Goal: Task Accomplishment & Management: Use online tool/utility

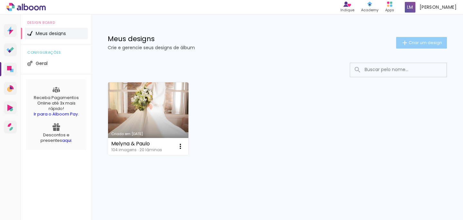
click at [410, 38] on paper-button "Criar um design" at bounding box center [421, 43] width 51 height 12
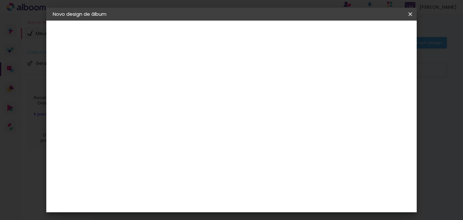
click at [158, 85] on input at bounding box center [158, 86] width 0 height 10
type input "Clarice & [PERSON_NAME]"
type paper-input "Clarice & [PERSON_NAME]"
click at [88, 79] on iron-pages "Fornecedor Escolhendo fornecedor..." at bounding box center [88, 79] width 70 height 13
click at [224, 30] on paper-button "Avançar" at bounding box center [207, 34] width 31 height 11
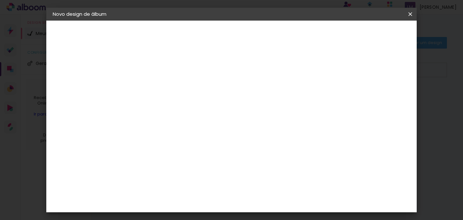
scroll to position [419, 0]
click at [189, 172] on paper-item "DreambooksPro" at bounding box center [173, 179] width 69 height 14
click at [278, 37] on paper-button "Avançar" at bounding box center [261, 34] width 31 height 11
click at [183, 108] on input "text" at bounding box center [170, 112] width 25 height 10
click at [263, 108] on paper-item "Álbum" at bounding box center [273, 106] width 129 height 13
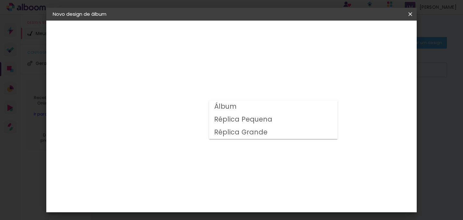
type input "Álbum"
click at [201, 149] on span "30 × 30" at bounding box center [186, 155] width 30 height 13
click at [0, 0] on slot "Avançar" at bounding box center [0, 0] width 0 height 0
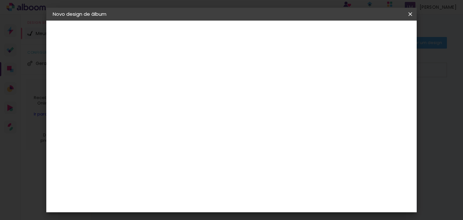
scroll to position [14, 0]
click at [304, 32] on span "Iniciar design" at bounding box center [290, 36] width 27 height 9
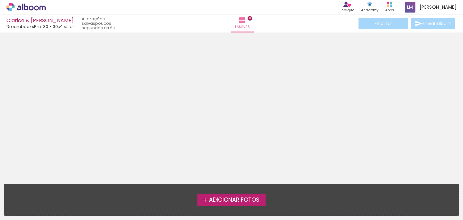
click at [212, 202] on span "Adicionar Fotos" at bounding box center [234, 200] width 50 height 6
click at [0, 0] on input "file" at bounding box center [0, 0] width 0 height 0
click at [212, 202] on span "Adicionar Fotos" at bounding box center [234, 200] width 50 height 6
click at [0, 0] on input "file" at bounding box center [0, 0] width 0 height 0
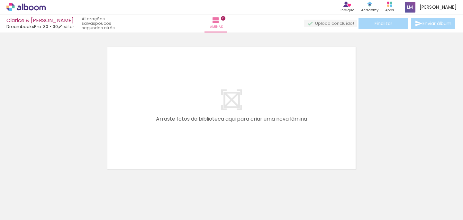
scroll to position [8, 0]
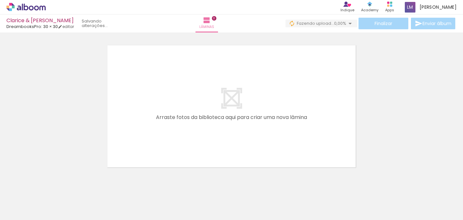
click at [27, 213] on span "Adicionar Fotos" at bounding box center [22, 211] width 19 height 7
click at [0, 0] on input "file" at bounding box center [0, 0] width 0 height 0
click at [11, 212] on iron-icon at bounding box center [9, 211] width 8 height 8
click at [0, 0] on input "file" at bounding box center [0, 0] width 0 height 0
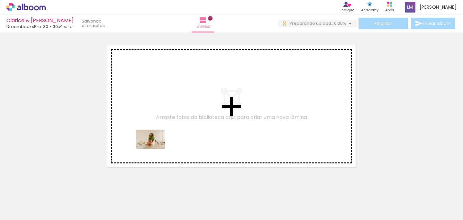
drag, startPoint x: 67, startPoint y: 207, endPoint x: 155, endPoint y: 138, distance: 111.9
click at [155, 138] on quentale-workspace at bounding box center [231, 110] width 463 height 220
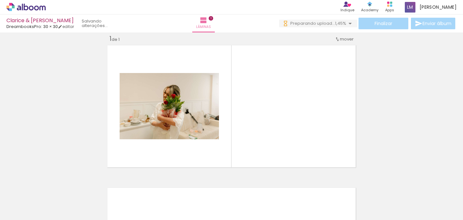
scroll to position [0, 636]
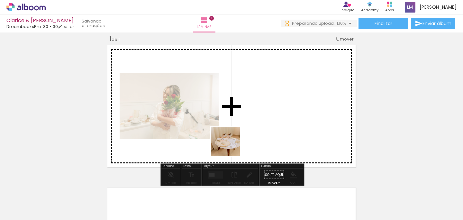
drag, startPoint x: 218, startPoint y: 202, endPoint x: 229, endPoint y: 144, distance: 58.9
click at [229, 144] on quentale-workspace at bounding box center [231, 110] width 463 height 220
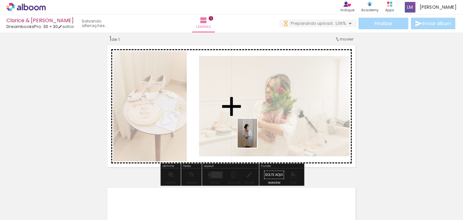
drag, startPoint x: 257, startPoint y: 200, endPoint x: 256, endPoint y: 136, distance: 64.6
click at [256, 136] on quentale-workspace at bounding box center [231, 110] width 463 height 220
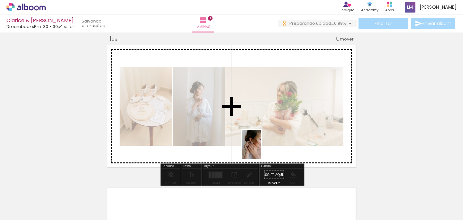
drag, startPoint x: 299, startPoint y: 210, endPoint x: 261, endPoint y: 149, distance: 72.3
click at [261, 149] on quentale-workspace at bounding box center [231, 110] width 463 height 220
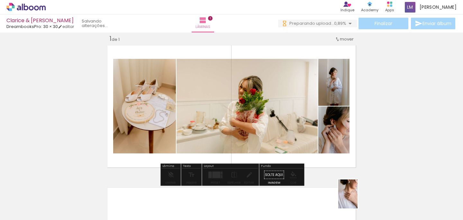
drag, startPoint x: 365, startPoint y: 210, endPoint x: 358, endPoint y: 201, distance: 11.2
click at [358, 201] on div at bounding box center [363, 198] width 21 height 32
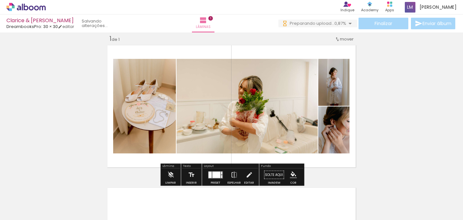
drag, startPoint x: 400, startPoint y: 209, endPoint x: 309, endPoint y: 127, distance: 122.4
click at [309, 127] on quentale-workspace at bounding box center [231, 110] width 463 height 220
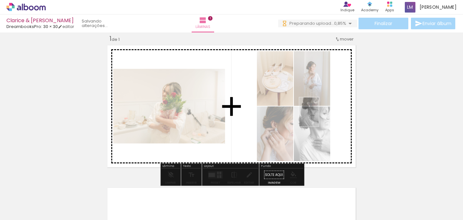
drag, startPoint x: 406, startPoint y: 200, endPoint x: 316, endPoint y: 114, distance: 124.6
click at [316, 114] on quentale-workspace at bounding box center [231, 110] width 463 height 220
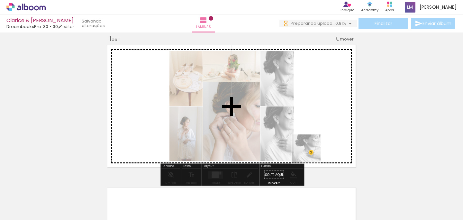
scroll to position [0, 0]
drag, startPoint x: 411, startPoint y: 189, endPoint x: 285, endPoint y: 128, distance: 139.4
click at [285, 128] on quentale-workspace at bounding box center [231, 110] width 463 height 220
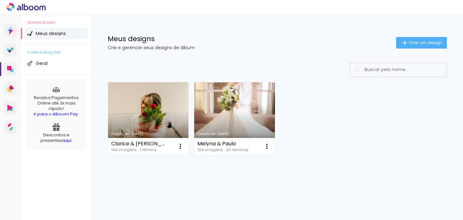
click at [158, 132] on div "Criado em 09/09/25" at bounding box center [148, 134] width 74 height 4
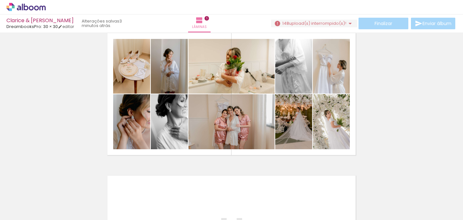
scroll to position [0, 938]
drag, startPoint x: 246, startPoint y: 199, endPoint x: 256, endPoint y: 116, distance: 83.8
click at [256, 116] on quentale-workspace at bounding box center [231, 110] width 463 height 220
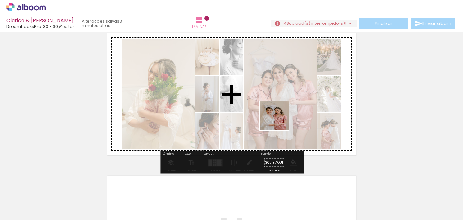
drag, startPoint x: 280, startPoint y: 194, endPoint x: 277, endPoint y: 117, distance: 77.8
click at [278, 117] on quentale-workspace at bounding box center [231, 110] width 463 height 220
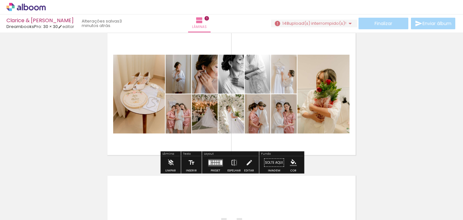
click at [214, 165] on quentale-layouter at bounding box center [215, 162] width 15 height 7
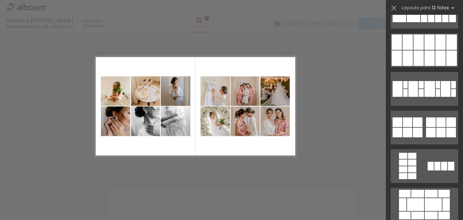
scroll to position [0, 0]
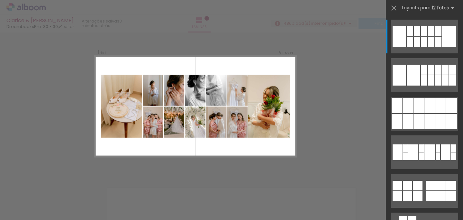
click at [330, 138] on div "Confirmar Cancelar" at bounding box center [231, 174] width 463 height 300
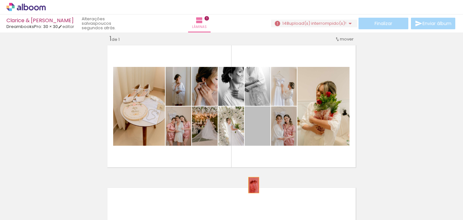
drag, startPoint x: 257, startPoint y: 137, endPoint x: 254, endPoint y: 184, distance: 47.7
click at [254, 185] on quentale-workspace at bounding box center [231, 110] width 463 height 220
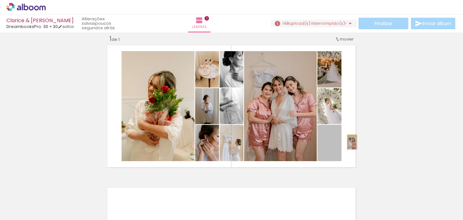
drag, startPoint x: 338, startPoint y: 143, endPoint x: 385, endPoint y: 138, distance: 47.3
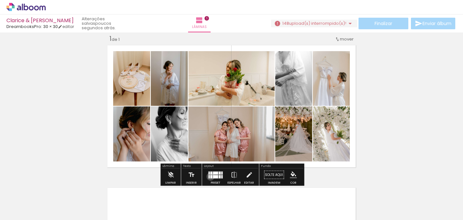
click at [210, 176] on div at bounding box center [211, 176] width 2 height 3
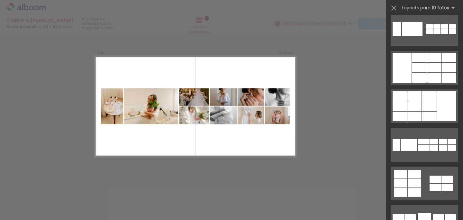
scroll to position [973, 0]
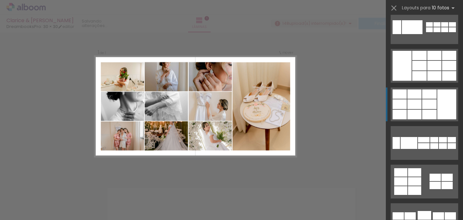
click at [417, 93] on div at bounding box center [414, 93] width 14 height 9
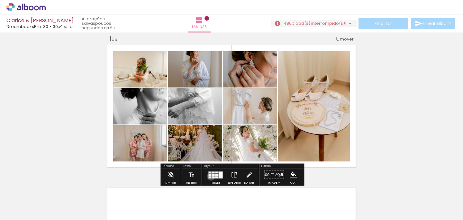
click at [210, 176] on quentale-layouter at bounding box center [215, 174] width 15 height 7
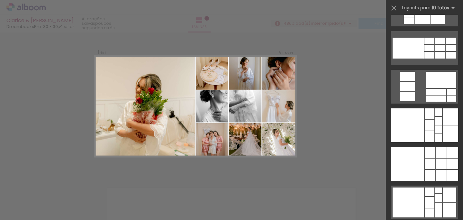
scroll to position [1496, 0]
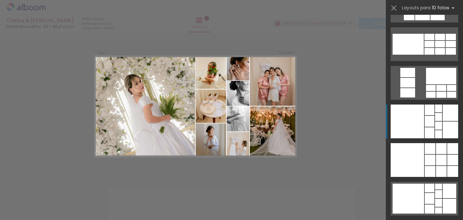
click at [435, 130] on div at bounding box center [438, 134] width 7 height 8
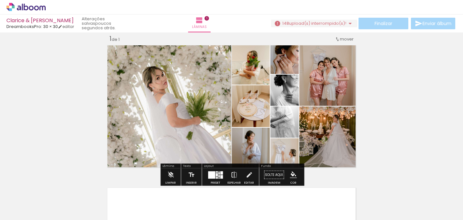
click at [233, 174] on iron-icon at bounding box center [233, 174] width 7 height 13
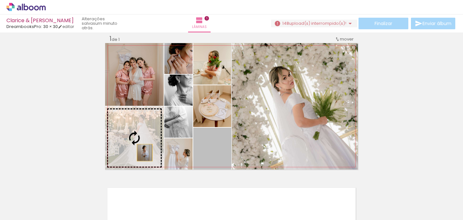
drag, startPoint x: 224, startPoint y: 154, endPoint x: 145, endPoint y: 152, distance: 79.7
click at [0, 0] on slot at bounding box center [0, 0] width 0 height 0
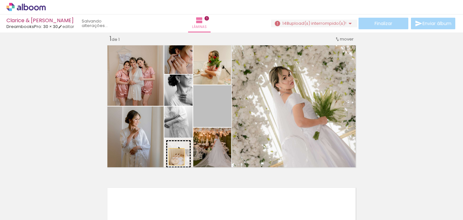
drag, startPoint x: 202, startPoint y: 110, endPoint x: 177, endPoint y: 156, distance: 52.9
click at [0, 0] on slot at bounding box center [0, 0] width 0 height 0
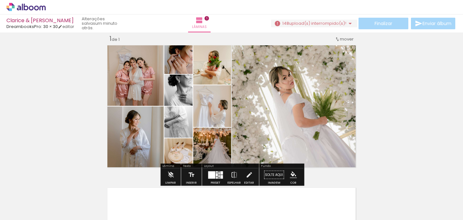
click at [374, 94] on div "Inserir lâmina 1 de 1" at bounding box center [231, 169] width 463 height 285
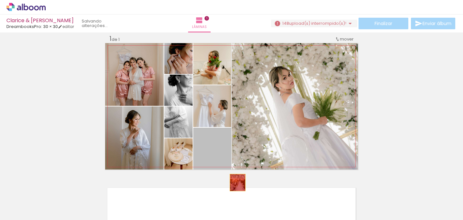
drag, startPoint x: 225, startPoint y: 151, endPoint x: 237, endPoint y: 182, distance: 33.5
click at [237, 182] on quentale-workspace at bounding box center [231, 110] width 463 height 220
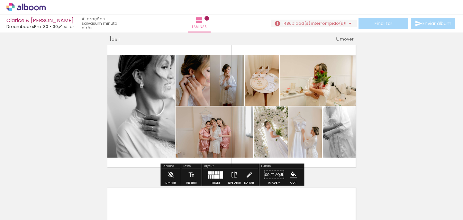
click at [393, 108] on div "Inserir lâmina 1 de 1" at bounding box center [231, 169] width 463 height 285
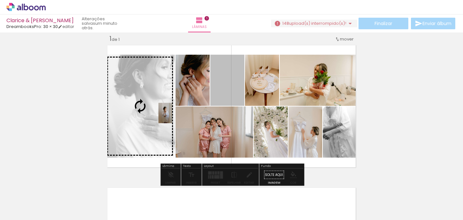
drag, startPoint x: 231, startPoint y: 88, endPoint x: 165, endPoint y: 113, distance: 70.5
click at [0, 0] on slot at bounding box center [0, 0] width 0 height 0
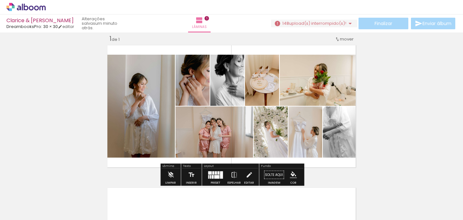
click at [365, 94] on div "Inserir lâmina 1 de 1" at bounding box center [231, 169] width 463 height 285
click at [211, 178] on div at bounding box center [212, 177] width 2 height 4
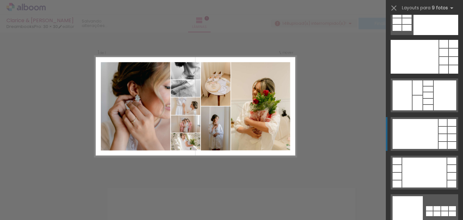
scroll to position [1529, 0]
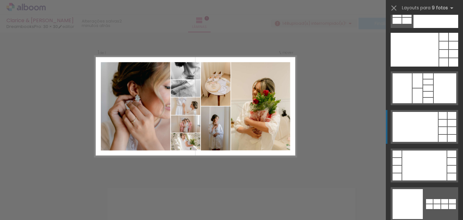
click at [433, 98] on quentale-layouter at bounding box center [423, 88] width 67 height 34
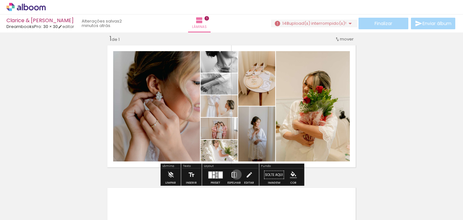
click at [235, 174] on iron-icon at bounding box center [233, 174] width 7 height 13
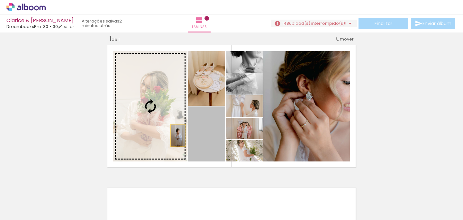
drag, startPoint x: 209, startPoint y: 138, endPoint x: 173, endPoint y: 134, distance: 35.9
click at [0, 0] on slot at bounding box center [0, 0] width 0 height 0
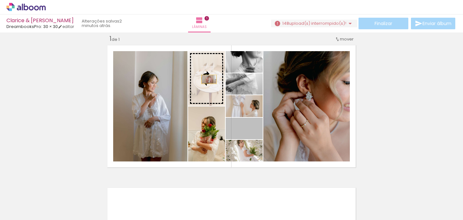
drag, startPoint x: 260, startPoint y: 135, endPoint x: 209, endPoint y: 79, distance: 75.7
click at [0, 0] on slot at bounding box center [0, 0] width 0 height 0
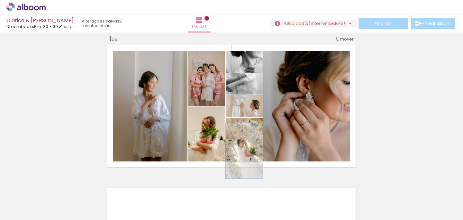
drag, startPoint x: 256, startPoint y: 156, endPoint x: 293, endPoint y: 146, distance: 37.7
click at [0, 0] on slot at bounding box center [0, 0] width 0 height 0
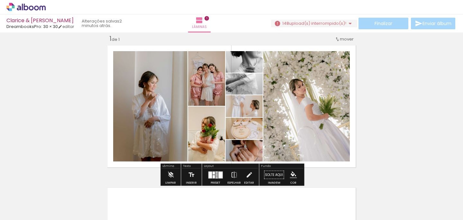
click at [409, 126] on div "Inserir lâmina 1 de 1" at bounding box center [231, 169] width 463 height 285
click at [378, 130] on div "Inserir lâmina 1 de 1" at bounding box center [231, 169] width 463 height 285
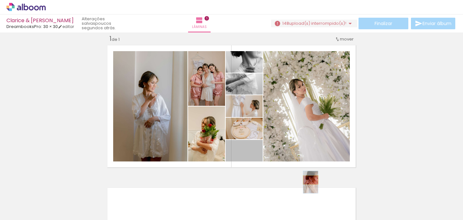
drag, startPoint x: 258, startPoint y: 158, endPoint x: 310, endPoint y: 180, distance: 56.2
click at [310, 180] on quentale-workspace at bounding box center [231, 110] width 463 height 220
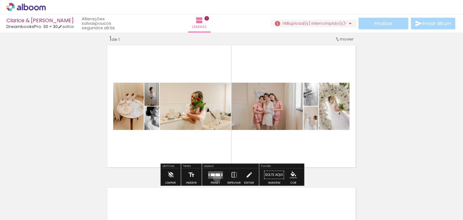
click at [215, 177] on quentale-layouter at bounding box center [215, 174] width 15 height 7
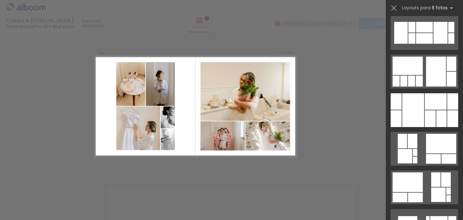
scroll to position [251, 0]
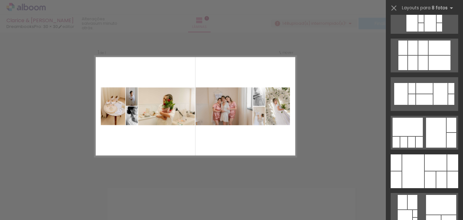
click at [25, 55] on div "Confirmar Cancelar" at bounding box center [231, 174] width 463 height 300
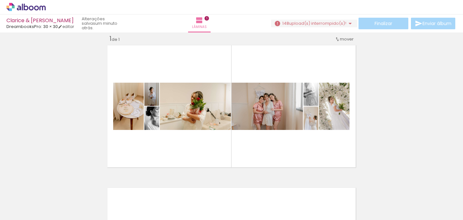
click at [50, 72] on div "Inserir lâmina 1 de 1" at bounding box center [231, 169] width 463 height 285
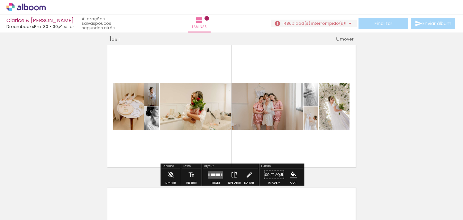
click at [68, 76] on div "Inserir lâmina 1 de 1" at bounding box center [231, 169] width 463 height 285
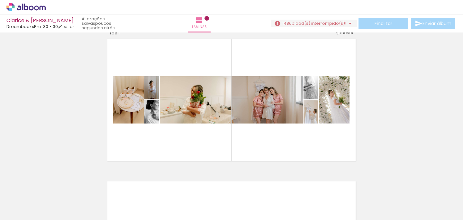
scroll to position [15, 0]
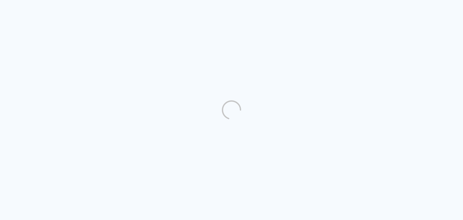
click at [126, 95] on quentale-directory at bounding box center [231, 110] width 463 height 220
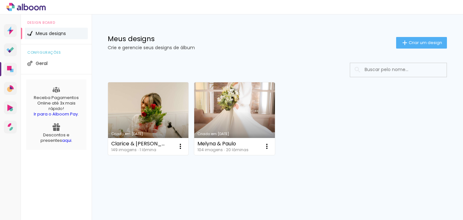
click at [145, 96] on link "Criado em [DATE]" at bounding box center [148, 118] width 80 height 73
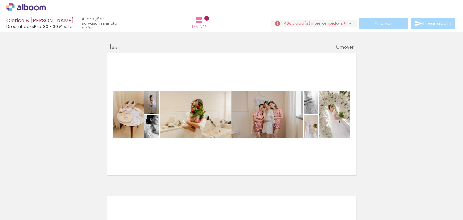
scroll to position [0, 484]
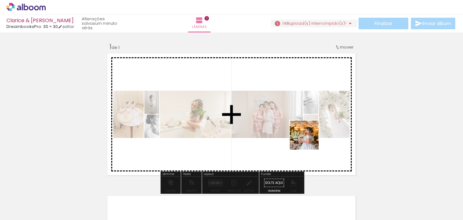
drag, startPoint x: 309, startPoint y: 203, endPoint x: 308, endPoint y: 137, distance: 66.5
click at [308, 137] on quentale-workspace at bounding box center [231, 110] width 463 height 220
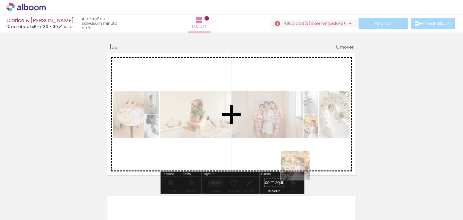
drag, startPoint x: 302, startPoint y: 204, endPoint x: 299, endPoint y: 152, distance: 52.5
click at [299, 152] on quentale-workspace at bounding box center [231, 110] width 463 height 220
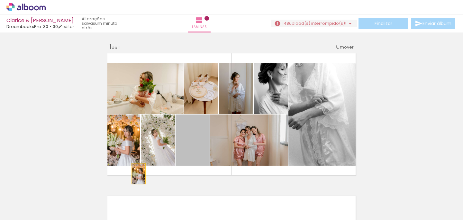
drag, startPoint x: 187, startPoint y: 148, endPoint x: 138, endPoint y: 174, distance: 54.6
click at [138, 174] on quentale-layouter at bounding box center [231, 114] width 253 height 126
drag, startPoint x: 194, startPoint y: 140, endPoint x: 191, endPoint y: 179, distance: 38.4
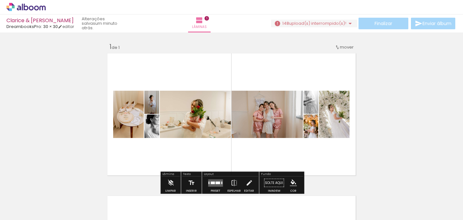
click at [227, 180] on quentale-thumb at bounding box center [228, 198] width 36 height 37
click at [217, 178] on div at bounding box center [215, 182] width 17 height 13
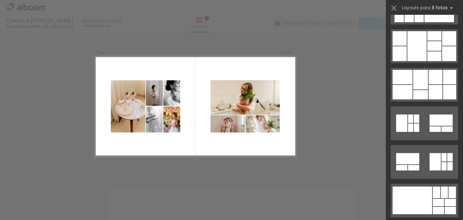
scroll to position [1381, 0]
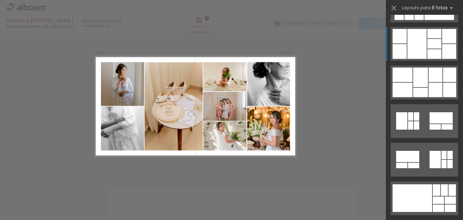
click at [418, 53] on div at bounding box center [416, 44] width 19 height 30
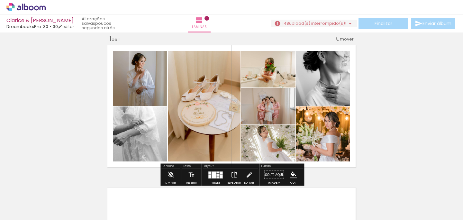
click at [230, 174] on iron-icon at bounding box center [233, 174] width 7 height 13
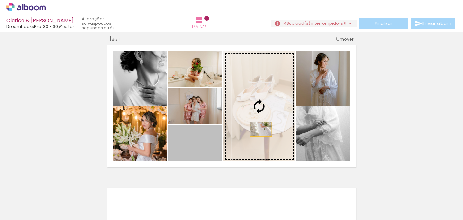
drag, startPoint x: 203, startPoint y: 148, endPoint x: 262, endPoint y: 129, distance: 62.4
click at [0, 0] on slot at bounding box center [0, 0] width 0 height 0
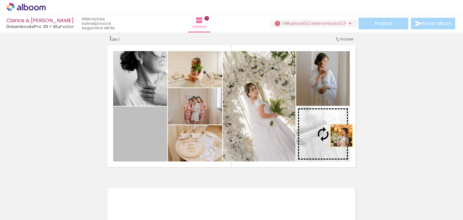
drag, startPoint x: 152, startPoint y: 134, endPoint x: 340, endPoint y: 135, distance: 188.3
click at [0, 0] on slot at bounding box center [0, 0] width 0 height 0
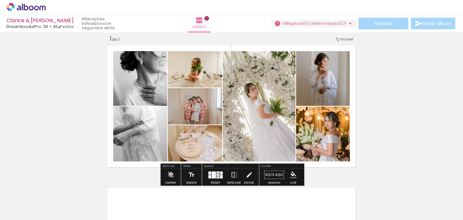
click at [370, 127] on div "Inserir lâmina 1 de 1" at bounding box center [231, 169] width 463 height 285
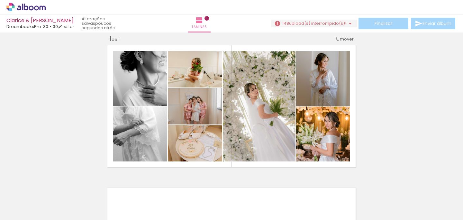
scroll to position [0, 0]
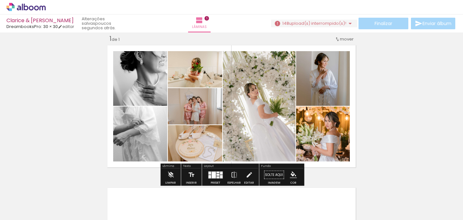
click at [212, 175] on div at bounding box center [213, 174] width 4 height 7
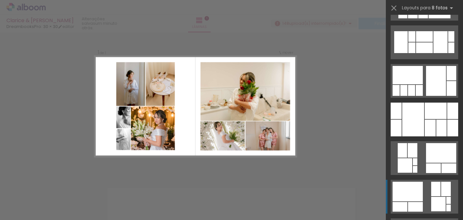
scroll to position [296, 0]
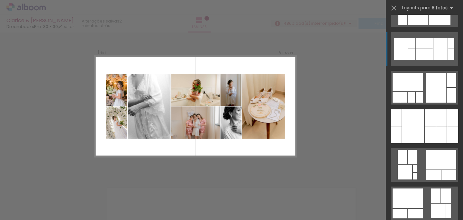
click at [429, 47] on div at bounding box center [424, 43] width 17 height 11
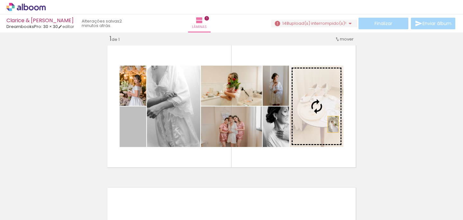
drag, startPoint x: 134, startPoint y: 131, endPoint x: 333, endPoint y: 124, distance: 198.4
click at [0, 0] on slot at bounding box center [0, 0] width 0 height 0
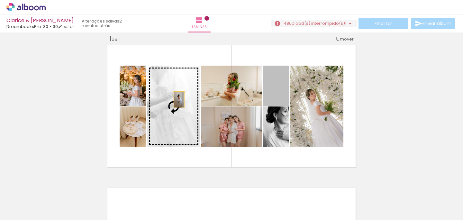
drag, startPoint x: 274, startPoint y: 93, endPoint x: 179, endPoint y: 100, distance: 96.0
click at [0, 0] on slot at bounding box center [0, 0] width 0 height 0
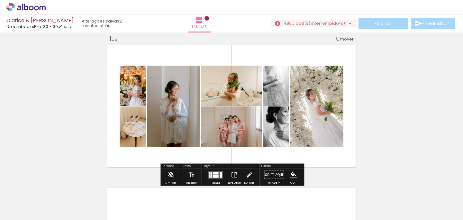
click at [93, 106] on div "Inserir lâmina 1 de 1" at bounding box center [231, 169] width 463 height 285
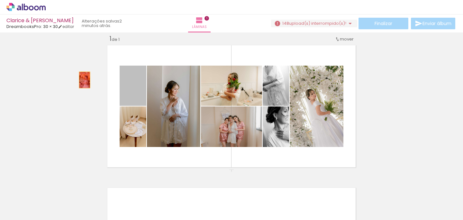
drag, startPoint x: 136, startPoint y: 95, endPoint x: 84, endPoint y: 80, distance: 53.7
click at [84, 80] on div "Inserir lâmina 1 de 1" at bounding box center [231, 169] width 463 height 285
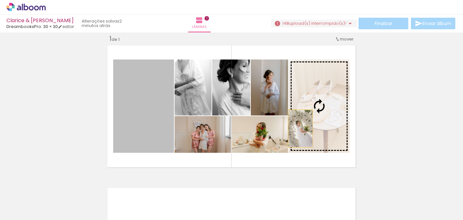
drag, startPoint x: 142, startPoint y: 120, endPoint x: 300, endPoint y: 128, distance: 157.6
click at [0, 0] on slot at bounding box center [0, 0] width 0 height 0
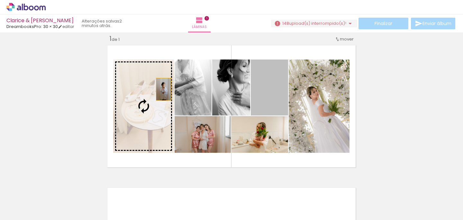
drag, startPoint x: 265, startPoint y: 93, endPoint x: 143, endPoint y: 95, distance: 122.4
click at [0, 0] on slot at bounding box center [0, 0] width 0 height 0
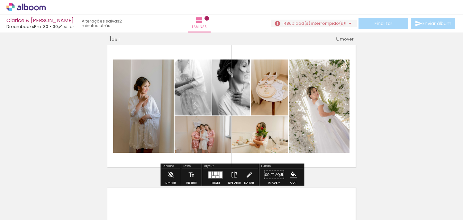
click at [376, 101] on div "Inserir lâmina 1 de 1" at bounding box center [231, 169] width 463 height 285
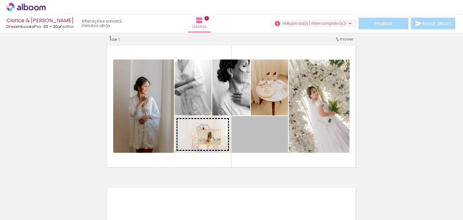
drag, startPoint x: 261, startPoint y: 145, endPoint x: 208, endPoint y: 136, distance: 53.1
click at [0, 0] on slot at bounding box center [0, 0] width 0 height 0
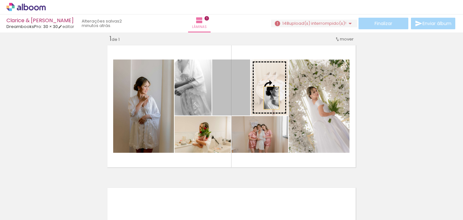
drag, startPoint x: 244, startPoint y: 98, endPoint x: 267, endPoint y: 94, distance: 24.0
click at [0, 0] on slot at bounding box center [0, 0] width 0 height 0
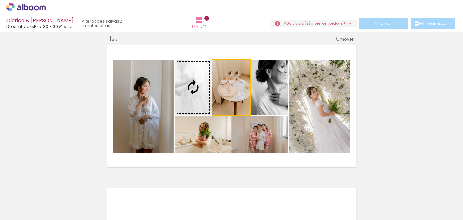
drag, startPoint x: 239, startPoint y: 103, endPoint x: 197, endPoint y: 101, distance: 42.1
click at [0, 0] on slot at bounding box center [0, 0] width 0 height 0
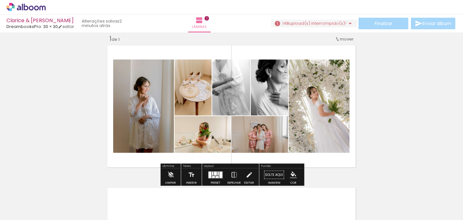
click at [86, 117] on div "Inserir lâmina 1 de 1" at bounding box center [231, 169] width 463 height 285
click at [0, 217] on div "Biblioteca 149 fotos Todas as fotos Não utilizadas Adicionar Fotos" at bounding box center [0, 200] width 0 height 40
click at [29, 208] on span "Adicionar Fotos" at bounding box center [22, 211] width 19 height 7
click at [0, 0] on input "file" at bounding box center [0, 0] width 0 height 0
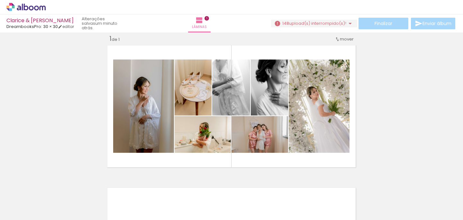
scroll to position [0, 5026]
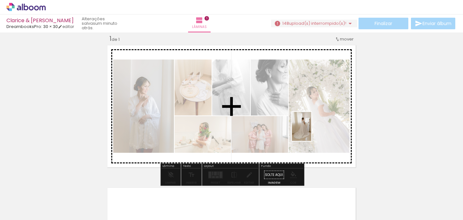
drag, startPoint x: 397, startPoint y: 204, endPoint x: 310, endPoint y: 131, distance: 114.0
click at [310, 131] on quentale-workspace at bounding box center [231, 110] width 463 height 220
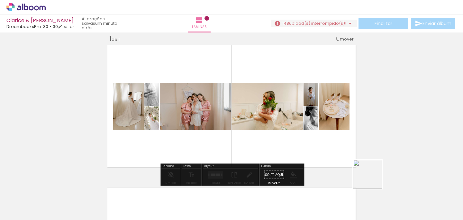
drag, startPoint x: 445, startPoint y: 210, endPoint x: 311, endPoint y: 117, distance: 162.9
click at [311, 117] on quentale-workspace at bounding box center [231, 110] width 463 height 220
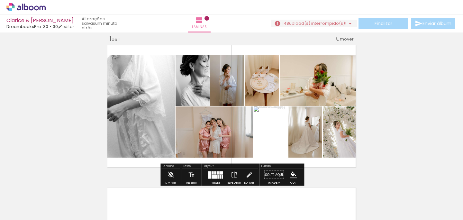
scroll to position [0, 5026]
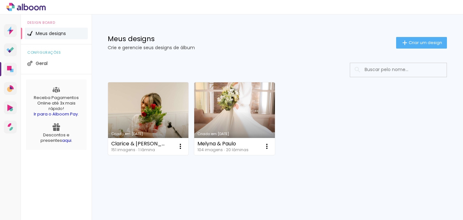
click at [140, 109] on link "Criado em [DATE]" at bounding box center [148, 118] width 80 height 73
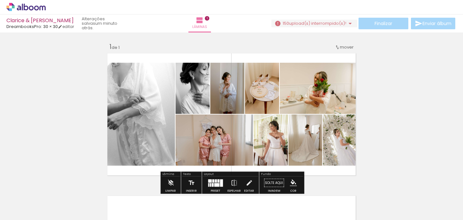
click at [370, 119] on div "Inserir lâmina 1 de 1" at bounding box center [231, 177] width 463 height 285
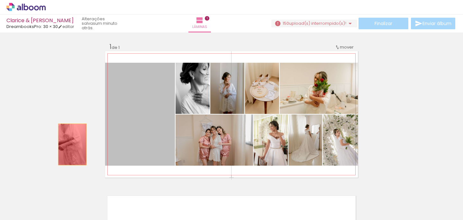
drag, startPoint x: 118, startPoint y: 146, endPoint x: 71, endPoint y: 144, distance: 46.9
click at [71, 144] on div "Inserir lâmina 1 de 1" at bounding box center [231, 177] width 463 height 285
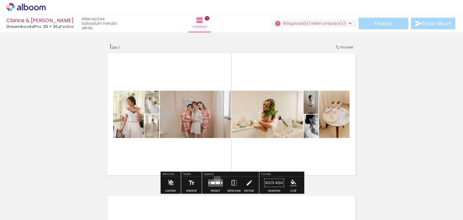
click at [216, 178] on div at bounding box center [215, 182] width 17 height 13
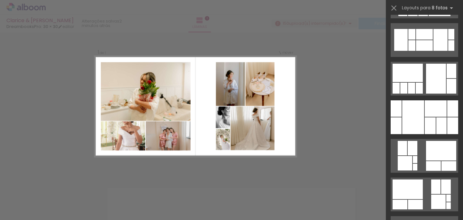
scroll to position [307, 0]
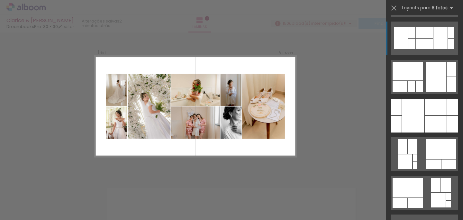
click at [432, 43] on div at bounding box center [424, 44] width 17 height 11
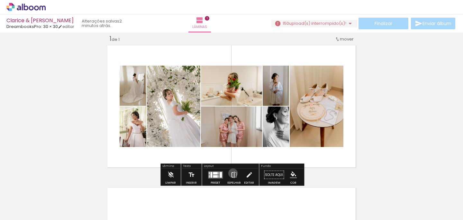
click at [231, 173] on iron-icon at bounding box center [233, 174] width 7 height 13
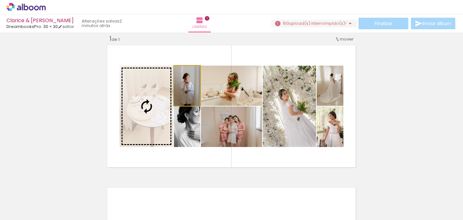
drag, startPoint x: 191, startPoint y: 93, endPoint x: 152, endPoint y: 104, distance: 40.7
click at [0, 0] on slot at bounding box center [0, 0] width 0 height 0
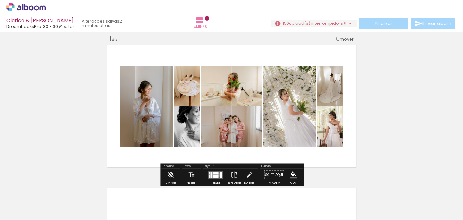
click at [217, 174] on quentale-layouter at bounding box center [215, 174] width 15 height 7
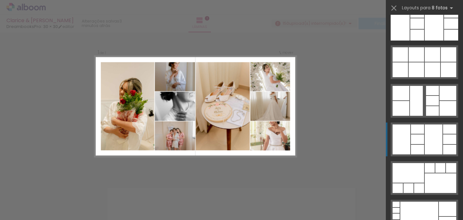
scroll to position [3330, 0]
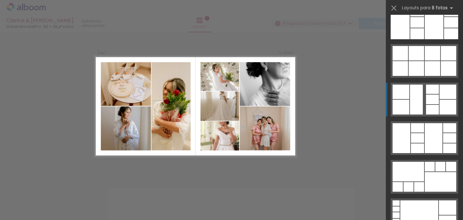
click at [424, 108] on quentale-layouter at bounding box center [423, 100] width 67 height 34
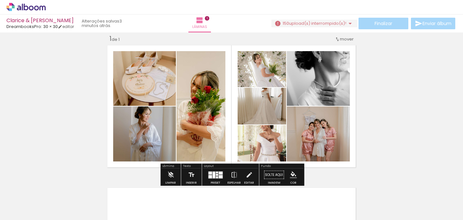
click at [231, 180] on quentale-thumb at bounding box center [244, 198] width 36 height 37
click at [232, 178] on iron-icon at bounding box center [233, 174] width 7 height 13
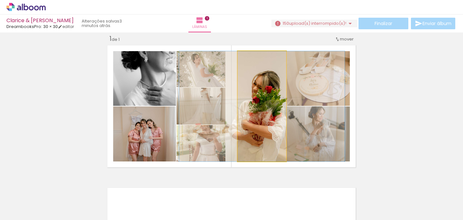
click at [260, 102] on quentale-photo at bounding box center [261, 106] width 49 height 110
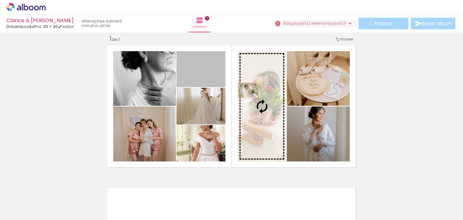
drag, startPoint x: 198, startPoint y: 78, endPoint x: 246, endPoint y: 90, distance: 49.6
click at [0, 0] on slot at bounding box center [0, 0] width 0 height 0
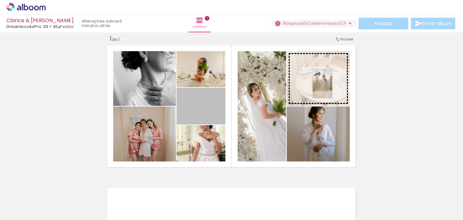
drag, startPoint x: 214, startPoint y: 112, endPoint x: 322, endPoint y: 83, distance: 111.9
click at [0, 0] on slot at bounding box center [0, 0] width 0 height 0
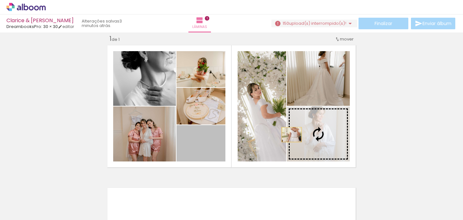
drag, startPoint x: 209, startPoint y: 142, endPoint x: 295, endPoint y: 136, distance: 85.7
click at [0, 0] on slot at bounding box center [0, 0] width 0 height 0
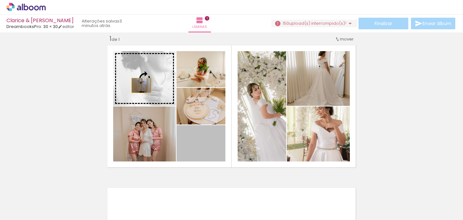
drag, startPoint x: 211, startPoint y: 146, endPoint x: 140, endPoint y: 85, distance: 93.4
click at [0, 0] on slot at bounding box center [0, 0] width 0 height 0
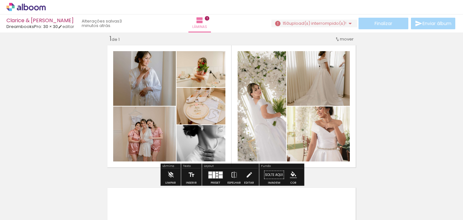
click at [67, 105] on div "Inserir lâmina 1 de 1" at bounding box center [231, 169] width 463 height 285
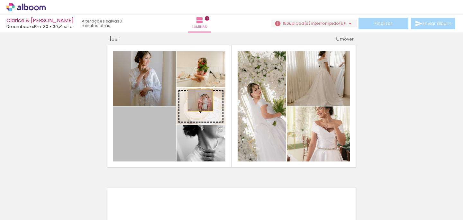
drag, startPoint x: 156, startPoint y: 138, endPoint x: 200, endPoint y: 100, distance: 58.3
click at [0, 0] on slot at bounding box center [0, 0] width 0 height 0
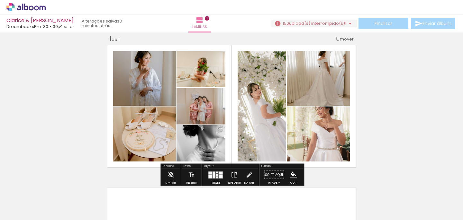
click at [67, 155] on div "Inserir lâmina 1 de 1" at bounding box center [231, 169] width 463 height 285
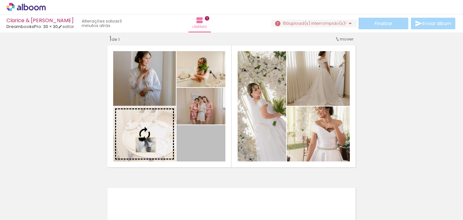
drag, startPoint x: 213, startPoint y: 150, endPoint x: 142, endPoint y: 144, distance: 71.3
click at [0, 0] on slot at bounding box center [0, 0] width 0 height 0
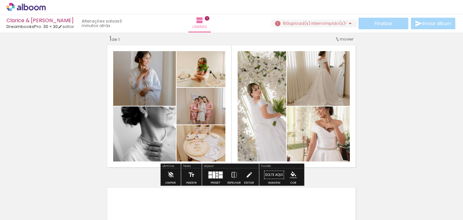
click at [43, 139] on div "Inserir lâmina 1 de 1" at bounding box center [231, 169] width 463 height 285
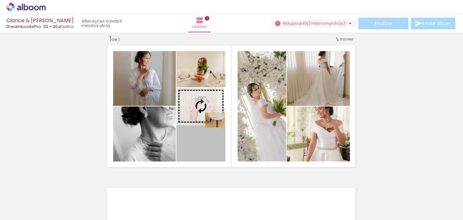
drag, startPoint x: 215, startPoint y: 151, endPoint x: 215, endPoint y: 120, distance: 30.8
click at [0, 0] on slot at bounding box center [0, 0] width 0 height 0
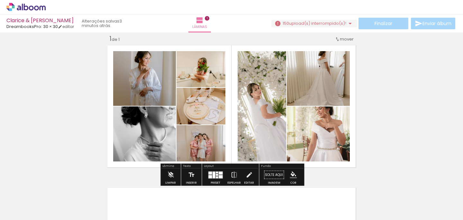
click at [413, 117] on div "Inserir lâmina 1 de 1" at bounding box center [231, 169] width 463 height 285
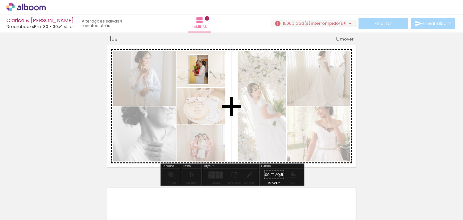
drag, startPoint x: 105, startPoint y: 200, endPoint x: 208, endPoint y: 74, distance: 162.9
click at [208, 74] on quentale-workspace at bounding box center [231, 110] width 463 height 220
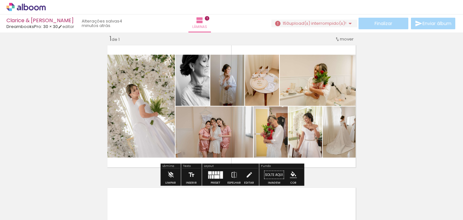
click at [393, 96] on div "Inserir lâmina 1 de 1" at bounding box center [231, 169] width 463 height 285
click at [391, 74] on div "Inserir lâmina 1 de 1" at bounding box center [231, 169] width 463 height 285
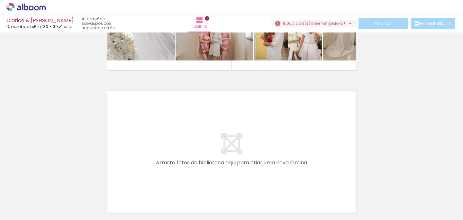
scroll to position [0, 0]
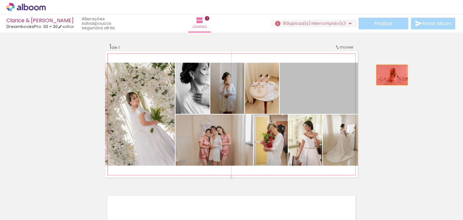
drag, startPoint x: 336, startPoint y: 97, endPoint x: 392, endPoint y: 75, distance: 60.4
click at [392, 75] on div "Inserir lâmina 1 de 1" at bounding box center [231, 177] width 463 height 285
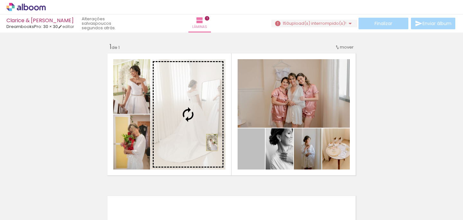
drag, startPoint x: 249, startPoint y: 161, endPoint x: 210, endPoint y: 142, distance: 43.1
click at [0, 0] on slot at bounding box center [0, 0] width 0 height 0
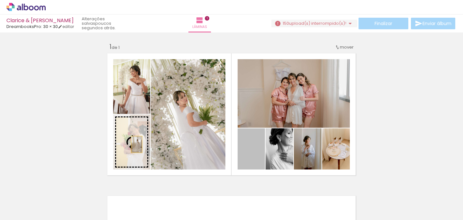
drag, startPoint x: 251, startPoint y: 152, endPoint x: 133, endPoint y: 144, distance: 117.6
click at [0, 0] on slot at bounding box center [0, 0] width 0 height 0
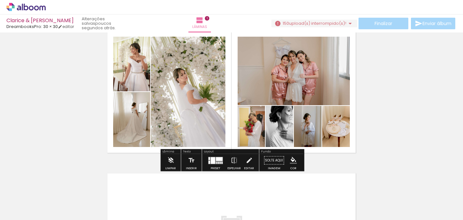
scroll to position [24, 0]
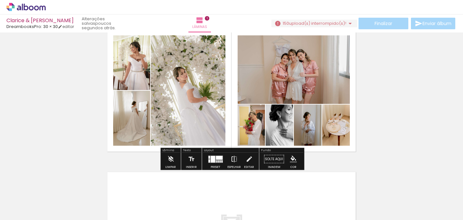
click at [231, 158] on iron-icon at bounding box center [233, 159] width 7 height 13
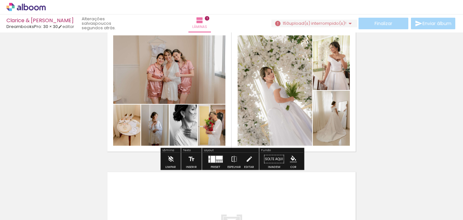
click at [367, 138] on div "Inserir lâmina 1 de 1" at bounding box center [231, 153] width 463 height 285
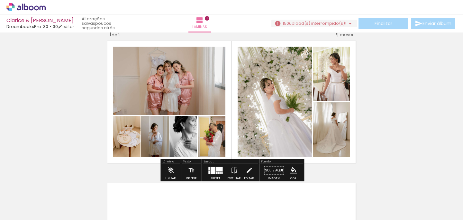
scroll to position [9, 0]
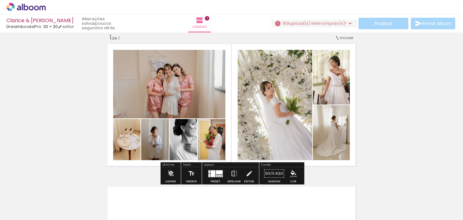
click at [219, 173] on div at bounding box center [219, 172] width 7 height 4
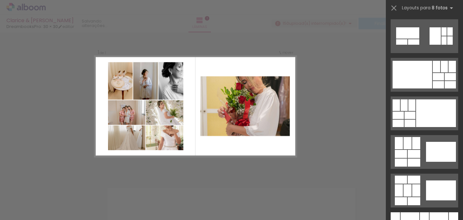
scroll to position [1644, 0]
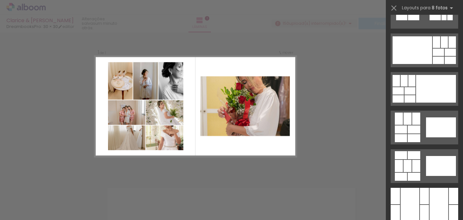
click at [349, 132] on div "Confirmar Cancelar" at bounding box center [231, 174] width 463 height 300
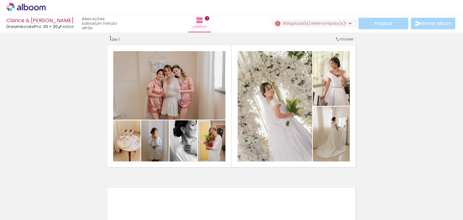
scroll to position [0, 812]
click at [263, 204] on div at bounding box center [259, 198] width 21 height 32
drag, startPoint x: 296, startPoint y: 203, endPoint x: 287, endPoint y: 149, distance: 55.4
click at [288, 149] on quentale-workspace at bounding box center [231, 110] width 463 height 220
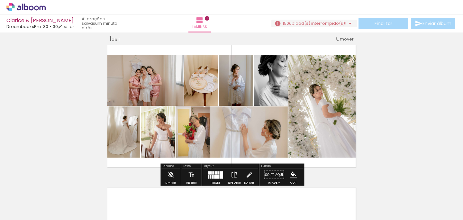
click at [220, 176] on div at bounding box center [221, 174] width 3 height 7
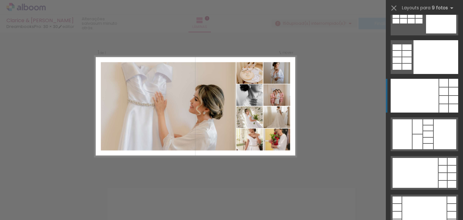
scroll to position [1484, 0]
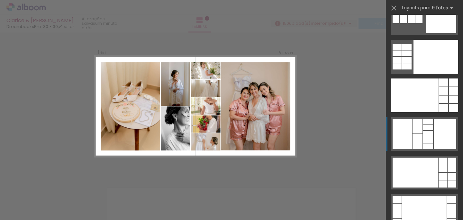
click at [420, 137] on div at bounding box center [417, 141] width 10 height 15
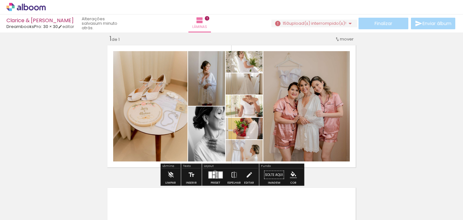
click at [213, 172] on quentale-layouter at bounding box center [215, 174] width 15 height 7
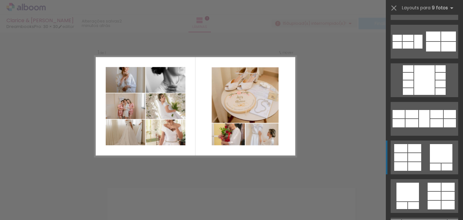
scroll to position [728, 0]
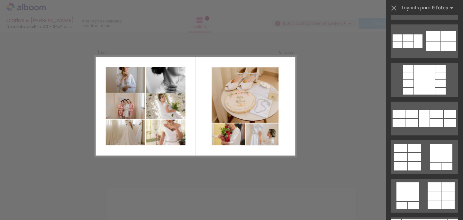
click at [321, 102] on div "Confirmar Cancelar" at bounding box center [231, 174] width 463 height 300
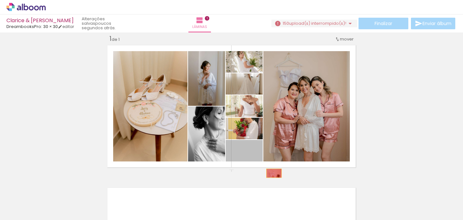
drag, startPoint x: 258, startPoint y: 154, endPoint x: 279, endPoint y: 178, distance: 32.4
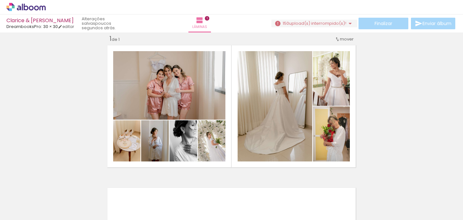
scroll to position [0, 0]
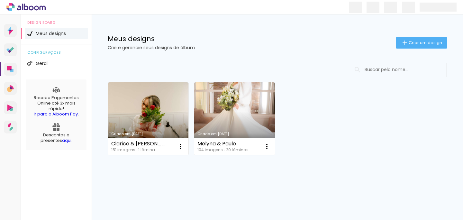
click at [142, 93] on link "Criado em [DATE]" at bounding box center [148, 118] width 80 height 73
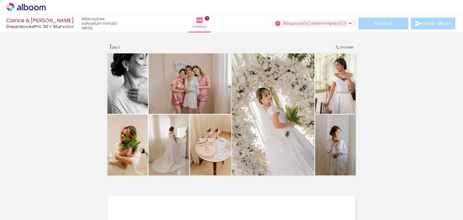
scroll to position [0, 2034]
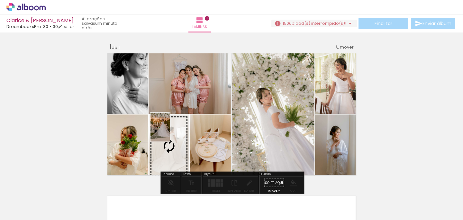
drag, startPoint x: 263, startPoint y: 203, endPoint x: 170, endPoint y: 132, distance: 117.1
click at [170, 132] on quentale-workspace at bounding box center [231, 110] width 463 height 220
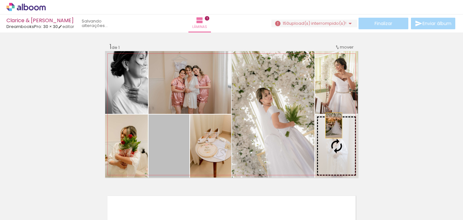
drag, startPoint x: 184, startPoint y: 153, endPoint x: 334, endPoint y: 125, distance: 152.0
click at [0, 0] on slot at bounding box center [0, 0] width 0 height 0
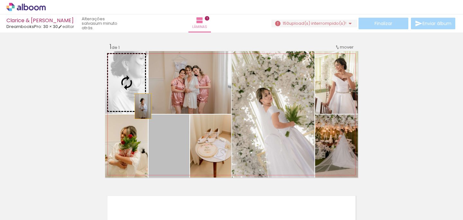
drag, startPoint x: 168, startPoint y: 150, endPoint x: 142, endPoint y: 107, distance: 50.9
click at [0, 0] on slot at bounding box center [0, 0] width 0 height 0
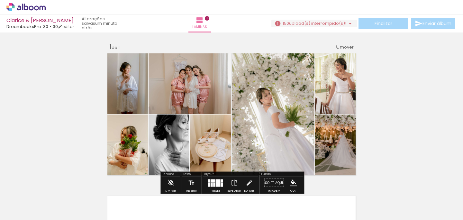
click at [54, 125] on div "Inserir lâmina 1 de 1" at bounding box center [231, 177] width 463 height 285
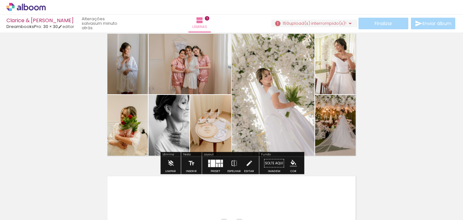
scroll to position [21, 0]
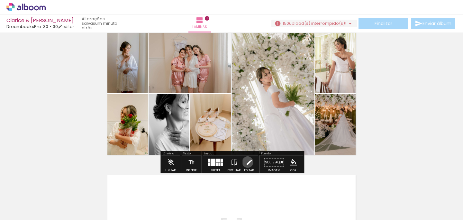
click at [246, 162] on iron-icon at bounding box center [248, 162] width 7 height 13
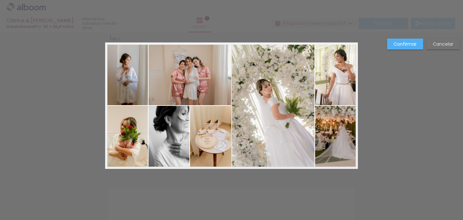
scroll to position [8, 0]
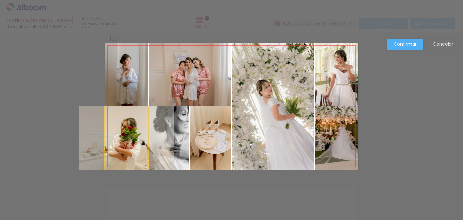
click at [112, 129] on quentale-photo at bounding box center [126, 137] width 43 height 63
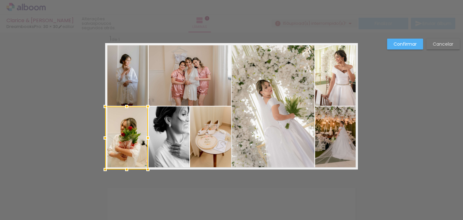
click at [166, 140] on quentale-photo at bounding box center [168, 137] width 41 height 63
click at [191, 145] on quentale-photo at bounding box center [210, 137] width 41 height 63
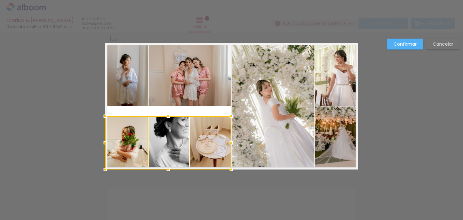
drag, startPoint x: 168, startPoint y: 108, endPoint x: 168, endPoint y: 117, distance: 9.6
click at [168, 117] on div at bounding box center [168, 116] width 13 height 13
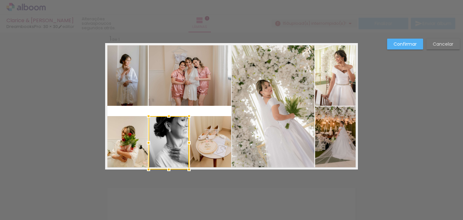
click at [133, 68] on quentale-photo at bounding box center [126, 74] width 43 height 63
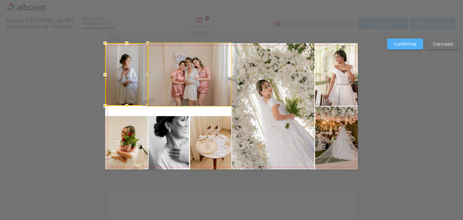
click at [194, 90] on quentale-photo at bounding box center [189, 74] width 83 height 63
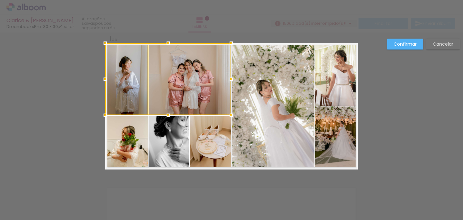
drag, startPoint x: 168, startPoint y: 106, endPoint x: 170, endPoint y: 115, distance: 9.1
click at [170, 115] on div at bounding box center [168, 115] width 13 height 13
click at [93, 93] on div "Confirmar Cancelar" at bounding box center [231, 174] width 463 height 300
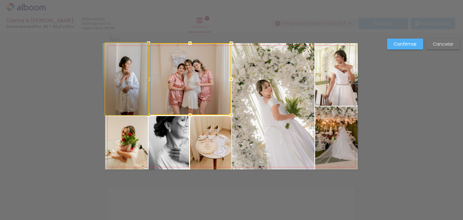
click at [140, 79] on quentale-photo at bounding box center [126, 79] width 43 height 72
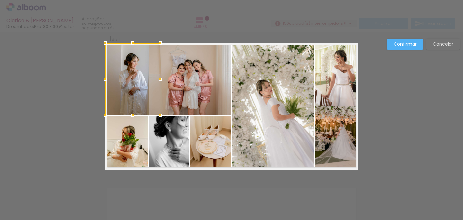
drag, startPoint x: 147, startPoint y: 80, endPoint x: 160, endPoint y: 83, distance: 12.9
click at [160, 83] on div at bounding box center [160, 79] width 13 height 13
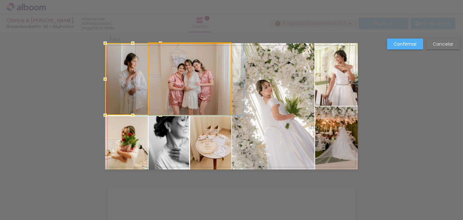
click at [178, 85] on quentale-photo at bounding box center [189, 79] width 83 height 72
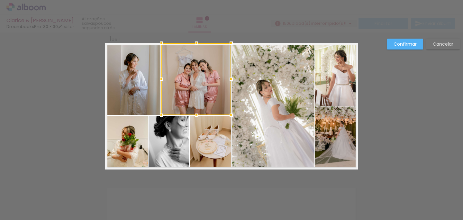
drag, startPoint x: 149, startPoint y: 80, endPoint x: 162, endPoint y: 82, distance: 13.0
click at [162, 82] on div at bounding box center [161, 79] width 13 height 13
click at [51, 92] on div "Confirmar Cancelar" at bounding box center [231, 174] width 463 height 300
click at [53, 91] on div "Confirmar Cancelar" at bounding box center [231, 174] width 463 height 300
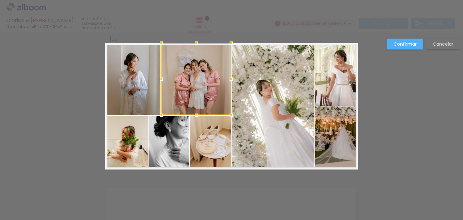
click at [72, 107] on div "Confirmar Cancelar" at bounding box center [231, 174] width 463 height 300
click at [0, 0] on slot "Confirmar" at bounding box center [0, 0] width 0 height 0
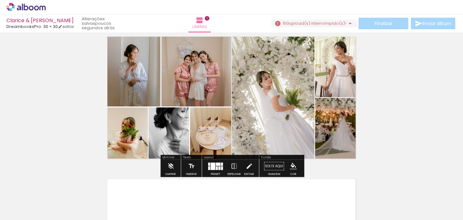
scroll to position [17, 0]
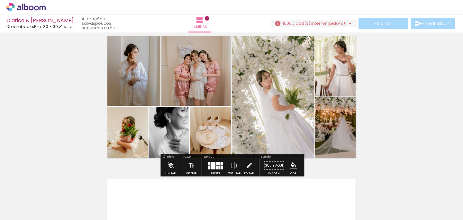
click at [213, 143] on quentale-photo at bounding box center [210, 133] width 41 height 53
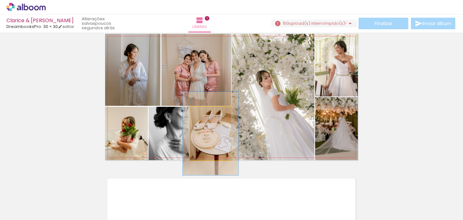
drag, startPoint x: 206, startPoint y: 113, endPoint x: 212, endPoint y: 114, distance: 6.5
type paper-slider "139"
click at [212, 114] on div at bounding box center [210, 114] width 6 height 6
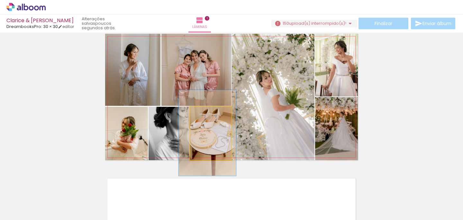
drag, startPoint x: 216, startPoint y: 140, endPoint x: 213, endPoint y: 139, distance: 3.3
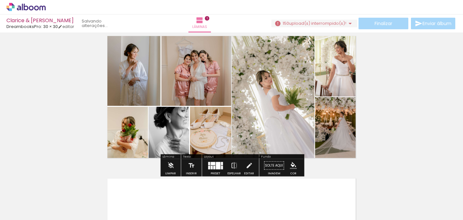
click at [66, 116] on div "Inserir lâmina 1 de 1" at bounding box center [231, 159] width 463 height 285
click at [183, 75] on quentale-photo at bounding box center [196, 70] width 70 height 72
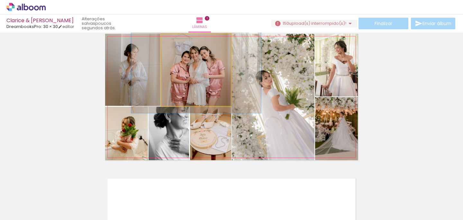
drag, startPoint x: 177, startPoint y: 41, endPoint x: 182, endPoint y: 41, distance: 4.5
type paper-slider "120"
click at [182, 41] on div at bounding box center [181, 41] width 6 height 6
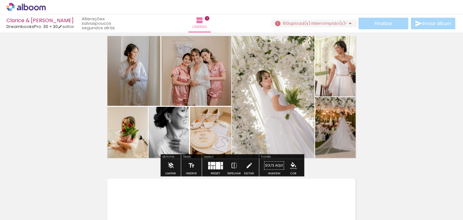
click at [61, 93] on div "Inserir lâmina 1 de 1" at bounding box center [231, 159] width 463 height 285
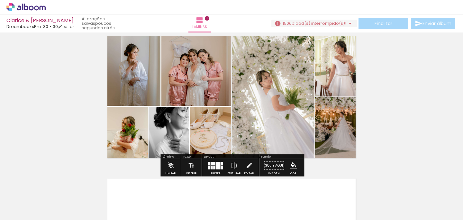
click at [130, 67] on quentale-photo at bounding box center [132, 70] width 55 height 72
click at [137, 73] on quentale-photo at bounding box center [132, 70] width 55 height 72
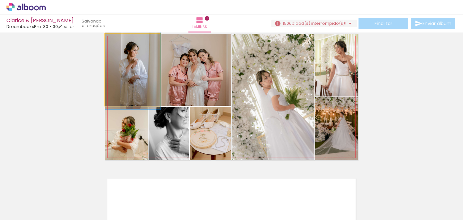
drag, startPoint x: 137, startPoint y: 72, endPoint x: 141, endPoint y: 70, distance: 5.2
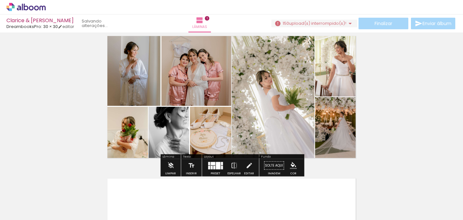
click at [40, 116] on div "Inserir lâmina 1 de 1" at bounding box center [231, 159] width 463 height 285
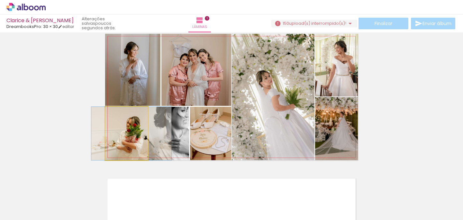
drag, startPoint x: 133, startPoint y: 141, endPoint x: 138, endPoint y: 138, distance: 6.0
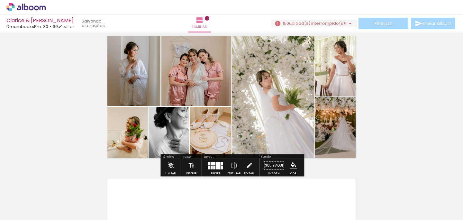
click at [39, 135] on div "Inserir lâmina 1 de 1" at bounding box center [231, 159] width 463 height 285
click at [386, 117] on div "Inserir lâmina 1 de 1" at bounding box center [231, 159] width 463 height 285
click at [374, 93] on div "Inserir lâmina 1 de 1" at bounding box center [231, 159] width 463 height 285
click at [235, 165] on iron-icon at bounding box center [233, 165] width 7 height 13
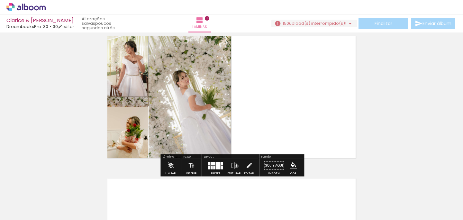
click at [235, 166] on iron-icon at bounding box center [233, 165] width 7 height 13
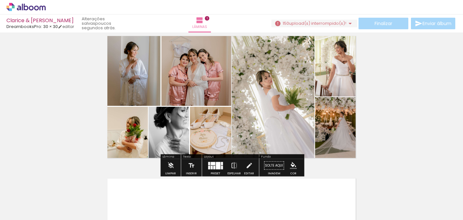
click at [387, 135] on div "Inserir lâmina 1 de 1" at bounding box center [231, 159] width 463 height 285
click at [249, 167] on iron-icon at bounding box center [248, 165] width 7 height 13
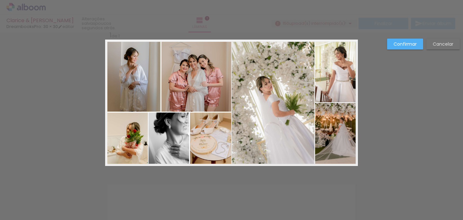
scroll to position [8, 0]
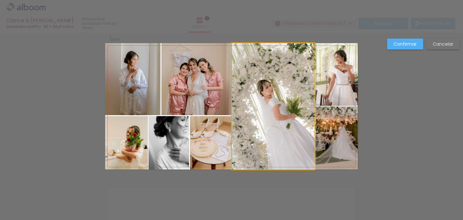
drag, startPoint x: 279, startPoint y: 122, endPoint x: 292, endPoint y: 120, distance: 13.0
click at [292, 120] on album-spread "1 de 1" at bounding box center [231, 106] width 253 height 126
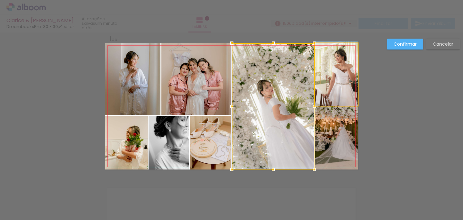
drag, startPoint x: 334, startPoint y: 90, endPoint x: 332, endPoint y: 84, distance: 6.1
click at [332, 84] on album-spread "1 de 1" at bounding box center [231, 106] width 253 height 126
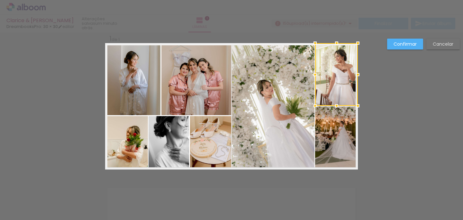
click at [329, 78] on div at bounding box center [336, 74] width 43 height 63
drag, startPoint x: 331, startPoint y: 83, endPoint x: 331, endPoint y: 94, distance: 10.9
click at [331, 85] on div at bounding box center [336, 74] width 43 height 63
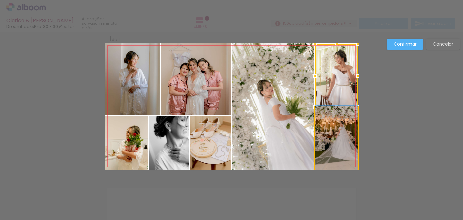
click at [341, 138] on quentale-photo at bounding box center [336, 137] width 43 height 63
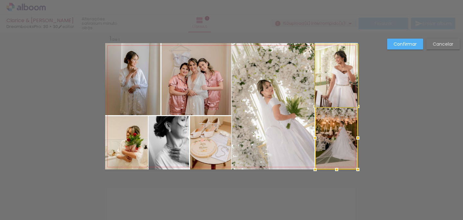
click at [329, 94] on quentale-photo at bounding box center [336, 75] width 43 height 63
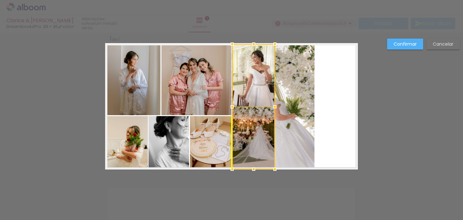
drag, startPoint x: 329, startPoint y: 95, endPoint x: 246, endPoint y: 95, distance: 83.2
click at [246, 95] on div at bounding box center [253, 106] width 43 height 125
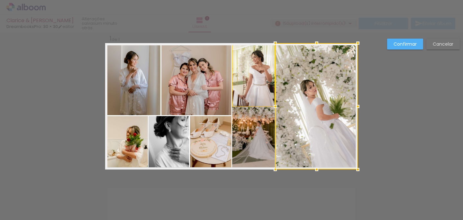
drag, startPoint x: 293, startPoint y: 107, endPoint x: 345, endPoint y: 104, distance: 51.5
click at [345, 104] on div at bounding box center [316, 106] width 83 height 126
click at [398, 104] on div "Confirmar Cancelar" at bounding box center [231, 174] width 463 height 300
click at [248, 95] on quentale-photo at bounding box center [253, 75] width 43 height 63
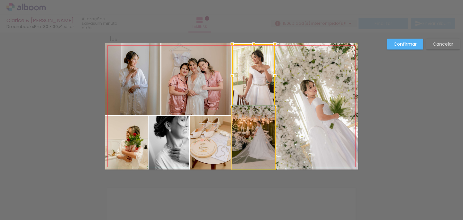
click at [254, 137] on quentale-photo at bounding box center [253, 137] width 43 height 63
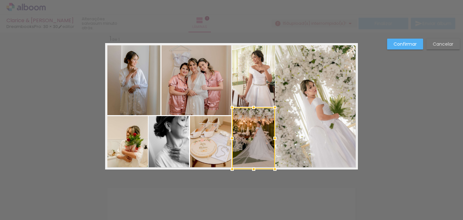
drag, startPoint x: 253, startPoint y: 106, endPoint x: 252, endPoint y: 111, distance: 4.5
click at [252, 111] on div at bounding box center [253, 107] width 13 height 13
click at [268, 37] on div "Confirmar Cancelar" at bounding box center [231, 174] width 463 height 300
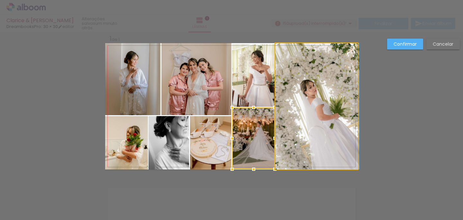
click at [305, 96] on quentale-photo at bounding box center [316, 106] width 83 height 126
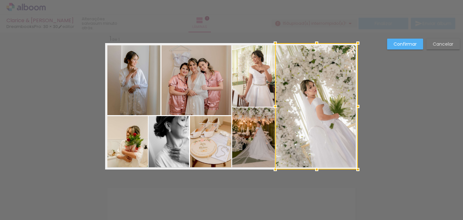
click at [389, 131] on div "Confirmar Cancelar" at bounding box center [231, 174] width 463 height 300
click at [0, 0] on slot "Confirmar" at bounding box center [0, 0] width 0 height 0
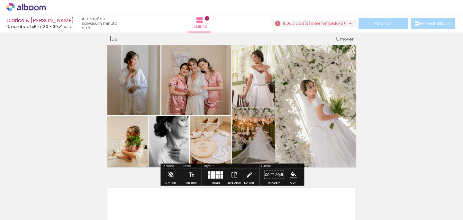
click at [425, 71] on div "Inserir lâmina 1 de 1" at bounding box center [231, 169] width 463 height 285
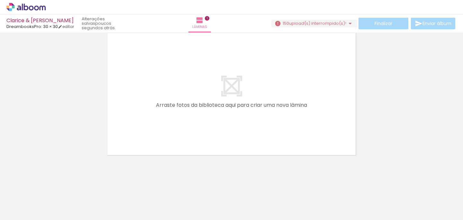
scroll to position [0, 759]
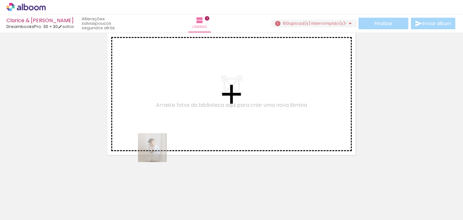
drag, startPoint x: 140, startPoint y: 207, endPoint x: 171, endPoint y: 113, distance: 98.9
click at [172, 113] on quentale-workspace at bounding box center [231, 110] width 463 height 220
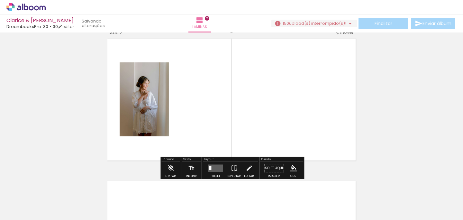
scroll to position [150, 0]
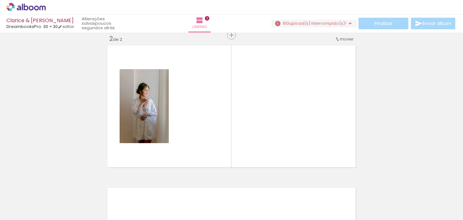
drag, startPoint x: 172, startPoint y: 204, endPoint x: 186, endPoint y: 135, distance: 69.8
click at [186, 135] on quentale-workspace at bounding box center [231, 110] width 463 height 220
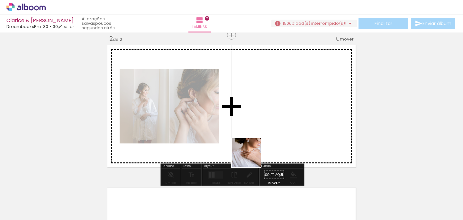
drag, startPoint x: 251, startPoint y: 202, endPoint x: 257, endPoint y: 121, distance: 80.9
click at [257, 121] on quentale-workspace at bounding box center [231, 110] width 463 height 220
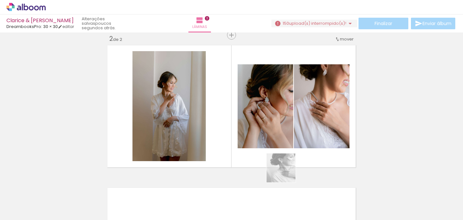
drag, startPoint x: 286, startPoint y: 209, endPoint x: 286, endPoint y: 156, distance: 52.1
click at [286, 156] on quentale-workspace at bounding box center [231, 110] width 463 height 220
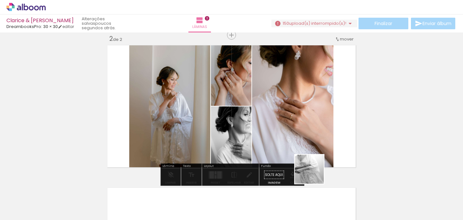
drag, startPoint x: 314, startPoint y: 199, endPoint x: 304, endPoint y: 133, distance: 66.9
click at [305, 134] on quentale-workspace at bounding box center [231, 110] width 463 height 220
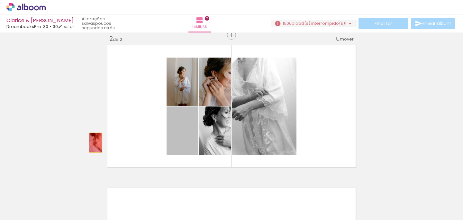
drag, startPoint x: 182, startPoint y: 138, endPoint x: 95, endPoint y: 142, distance: 86.5
click at [95, 142] on div "Inserir lâmina 1 de 2 Inserir lâmina 2 de 2" at bounding box center [231, 97] width 463 height 427
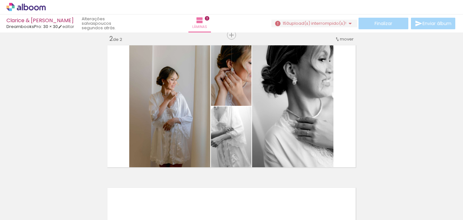
scroll to position [0, 843]
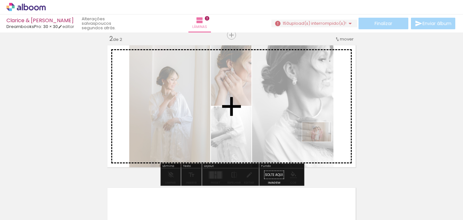
drag, startPoint x: 305, startPoint y: 199, endPoint x: 321, endPoint y: 141, distance: 60.4
click at [322, 141] on quentale-workspace at bounding box center [231, 110] width 463 height 220
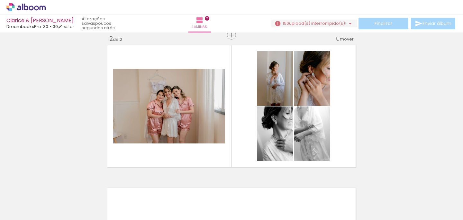
scroll to position [0, 1898]
drag, startPoint x: 396, startPoint y: 204, endPoint x: 338, endPoint y: 130, distance: 94.5
click at [338, 130] on quentale-workspace at bounding box center [231, 110] width 463 height 220
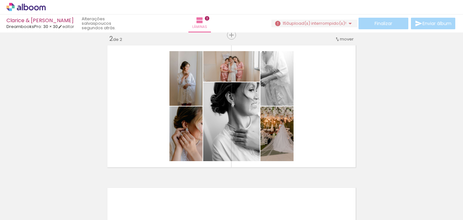
scroll to position [0, 135]
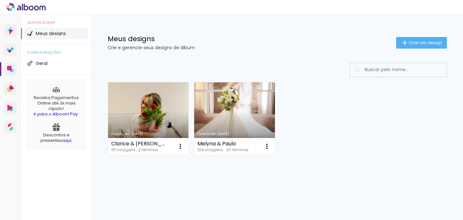
click at [150, 121] on link "Criado em [DATE]" at bounding box center [148, 118] width 80 height 73
click at [165, 115] on link "[PERSON_NAME] [DATE]" at bounding box center [148, 118] width 80 height 73
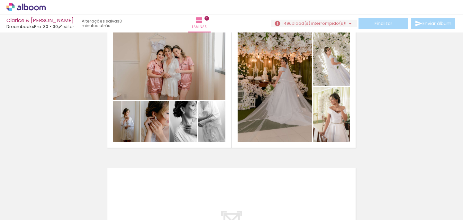
scroll to position [158, 0]
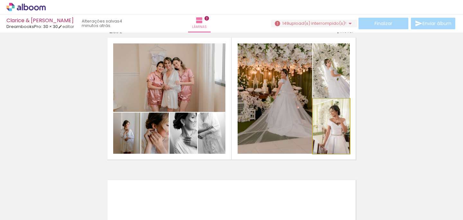
click at [341, 115] on quentale-photo at bounding box center [331, 126] width 37 height 55
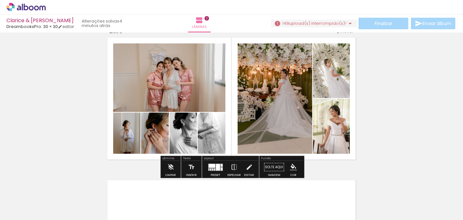
click at [221, 164] on div at bounding box center [221, 165] width 2 height 3
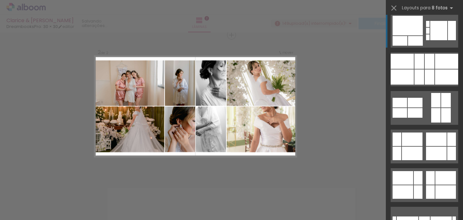
scroll to position [937, 0]
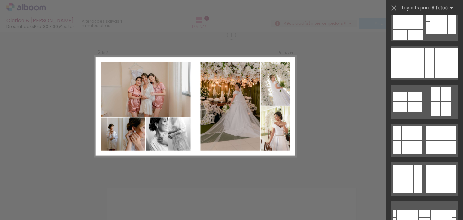
click at [352, 145] on div "Confirmar Cancelar" at bounding box center [231, 103] width 463 height 442
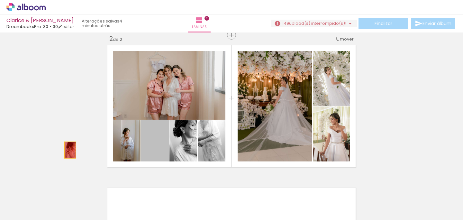
drag, startPoint x: 151, startPoint y: 154, endPoint x: 70, endPoint y: 149, distance: 81.1
click at [70, 149] on div "Inserir lâmina 1 de 2 Inserir lâmina 2 de 2" at bounding box center [231, 97] width 463 height 427
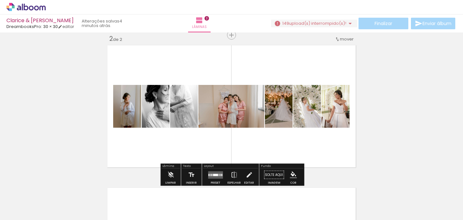
click at [214, 175] on div at bounding box center [215, 175] width 5 height 2
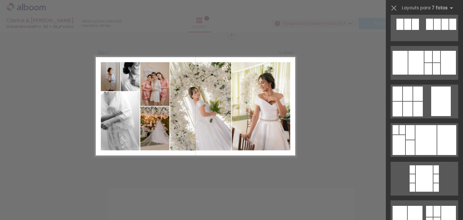
scroll to position [1248, 0]
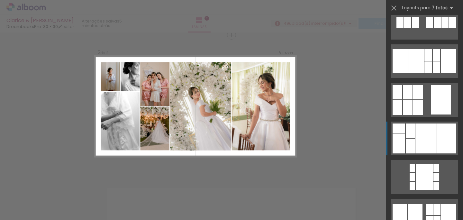
click at [425, 133] on div at bounding box center [425, 138] width 21 height 30
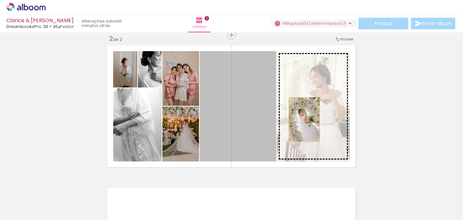
drag, startPoint x: 256, startPoint y: 132, endPoint x: 305, endPoint y: 120, distance: 50.1
click at [0, 0] on slot at bounding box center [0, 0] width 0 height 0
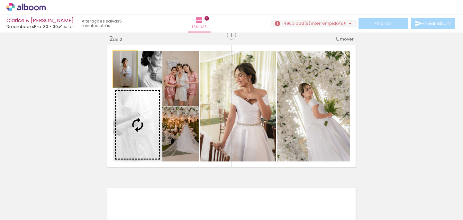
drag, startPoint x: 129, startPoint y: 76, endPoint x: 139, endPoint y: 103, distance: 29.6
click at [0, 0] on slot at bounding box center [0, 0] width 0 height 0
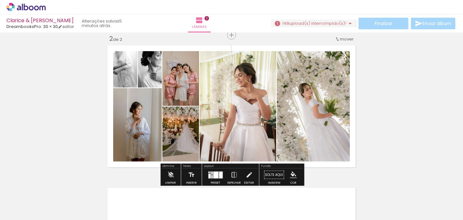
click at [179, 120] on div at bounding box center [183, 123] width 8 height 6
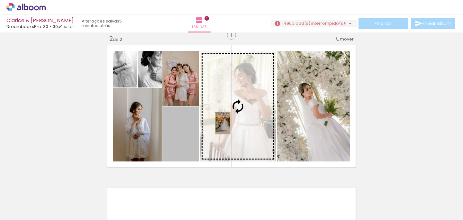
drag, startPoint x: 174, startPoint y: 138, endPoint x: 222, endPoint y: 122, distance: 50.4
click at [0, 0] on slot at bounding box center [0, 0] width 0 height 0
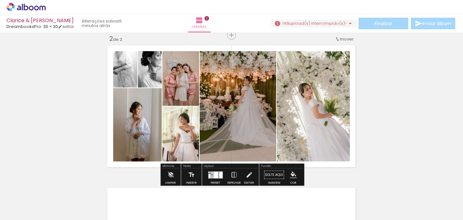
click at [371, 101] on div "Inserir lâmina 1 de 2 Inserir lâmina 2 de 2" at bounding box center [231, 97] width 463 height 427
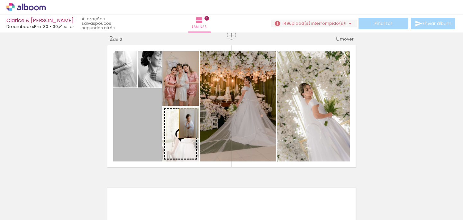
drag, startPoint x: 147, startPoint y: 128, endPoint x: 203, endPoint y: 117, distance: 57.0
click at [0, 0] on slot at bounding box center [0, 0] width 0 height 0
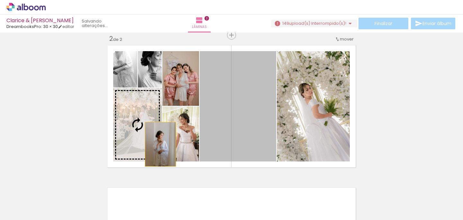
drag, startPoint x: 237, startPoint y: 133, endPoint x: 160, endPoint y: 141, distance: 78.1
click at [0, 0] on slot at bounding box center [0, 0] width 0 height 0
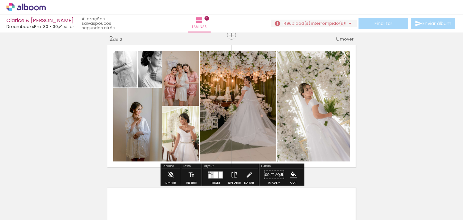
click at [87, 152] on div "Inserir lâmina 1 de 2 Inserir lâmina 2 de 2" at bounding box center [231, 97] width 463 height 427
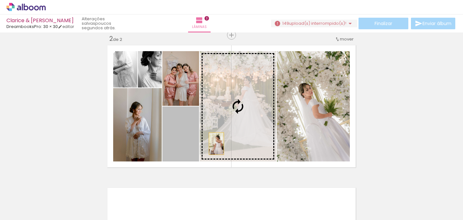
drag, startPoint x: 189, startPoint y: 150, endPoint x: 220, endPoint y: 142, distance: 31.6
click at [0, 0] on slot at bounding box center [0, 0] width 0 height 0
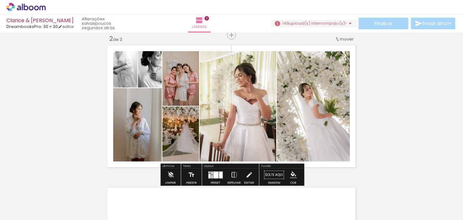
click at [382, 120] on div "Inserir lâmina 1 de 2 Inserir lâmina 2 de 2" at bounding box center [231, 97] width 463 height 427
click at [219, 173] on div at bounding box center [221, 174] width 4 height 7
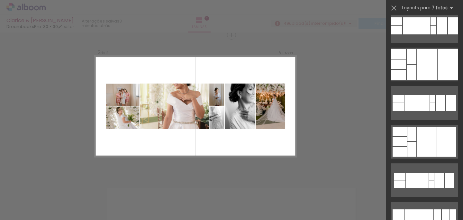
scroll to position [1937, 0]
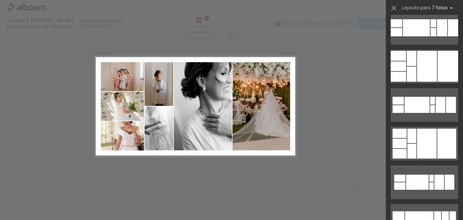
click at [440, 143] on div at bounding box center [446, 144] width 19 height 30
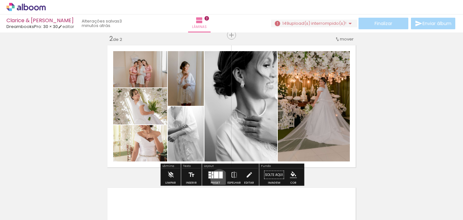
click at [219, 178] on div at bounding box center [221, 174] width 4 height 7
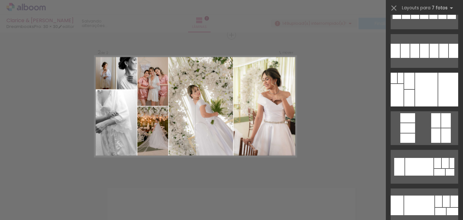
scroll to position [1676, 0]
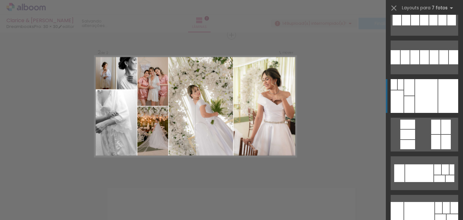
click at [422, 102] on div at bounding box center [426, 96] width 22 height 34
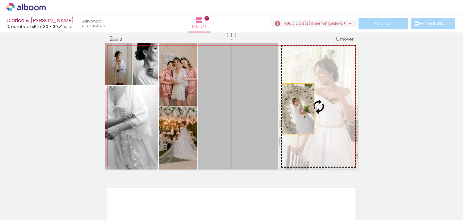
drag, startPoint x: 256, startPoint y: 108, endPoint x: 306, endPoint y: 111, distance: 49.6
click at [0, 0] on slot at bounding box center [0, 0] width 0 height 0
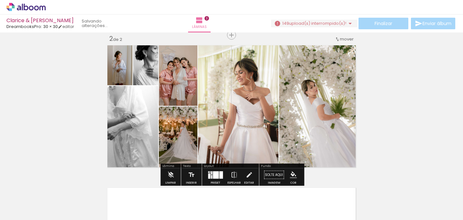
click at [398, 133] on div "Inserir lâmina 1 de 2 Inserir lâmina 2 de 2" at bounding box center [231, 97] width 463 height 427
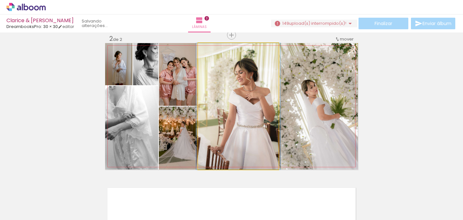
click at [259, 103] on quentale-photo at bounding box center [238, 106] width 80 height 126
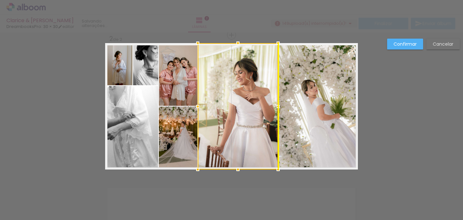
drag, startPoint x: 258, startPoint y: 102, endPoint x: 257, endPoint y: 121, distance: 19.0
click at [257, 121] on div at bounding box center [238, 106] width 80 height 126
click at [369, 131] on div "Confirmar Cancelar" at bounding box center [231, 103] width 463 height 442
click at [383, 132] on div "Confirmar Cancelar" at bounding box center [231, 103] width 463 height 442
click at [405, 117] on div "Confirmar Cancelar" at bounding box center [231, 103] width 463 height 442
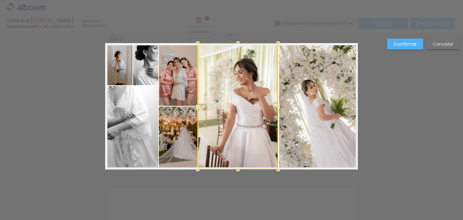
click at [404, 114] on div "Confirmar Cancelar" at bounding box center [231, 103] width 463 height 442
click at [0, 0] on slot "Confirmar" at bounding box center [0, 0] width 0 height 0
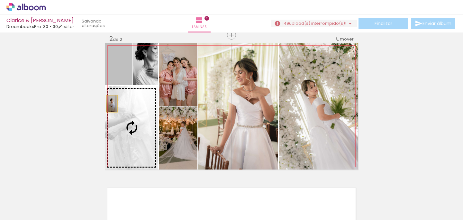
drag, startPoint x: 112, startPoint y: 73, endPoint x: 113, endPoint y: 124, distance: 51.1
click at [0, 0] on slot at bounding box center [0, 0] width 0 height 0
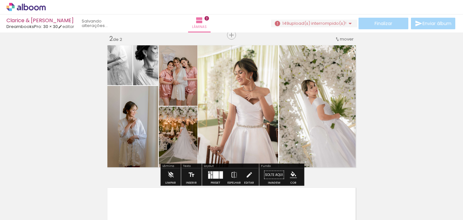
click at [61, 123] on div "Inserir lâmina 1 de 2 Inserir lâmina 2 de 2" at bounding box center [231, 97] width 463 height 427
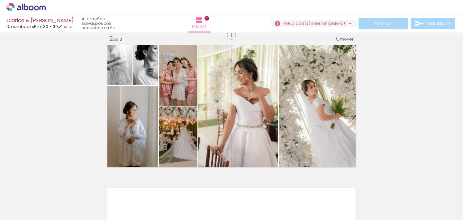
scroll to position [0, 5026]
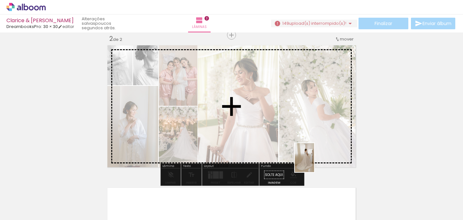
drag, startPoint x: 410, startPoint y: 193, endPoint x: 298, endPoint y: 155, distance: 118.3
click at [298, 155] on quentale-workspace at bounding box center [231, 110] width 463 height 220
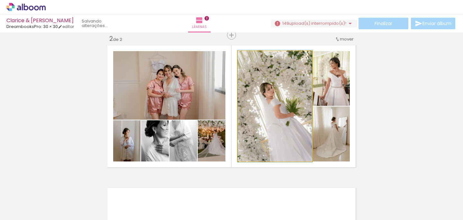
click at [298, 155] on quentale-photo at bounding box center [274, 106] width 75 height 110
